Goal: Transaction & Acquisition: Purchase product/service

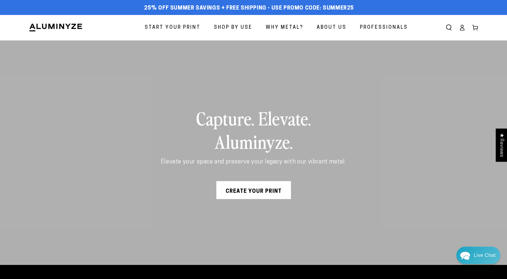
click at [181, 27] on span "Start Your Print" at bounding box center [173, 27] width 56 height 9
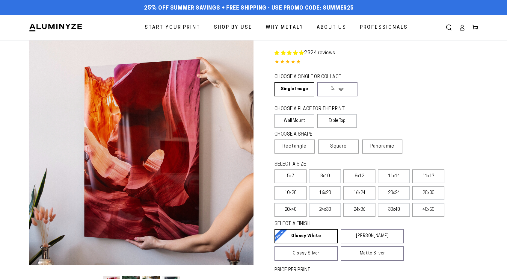
select select "**********"
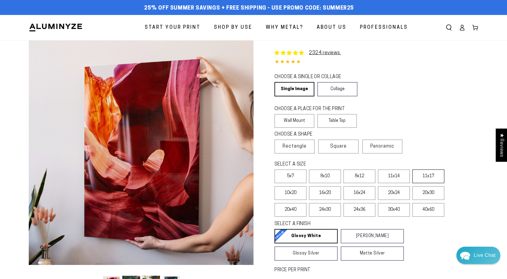
click at [427, 177] on label "11x17" at bounding box center [428, 176] width 32 height 14
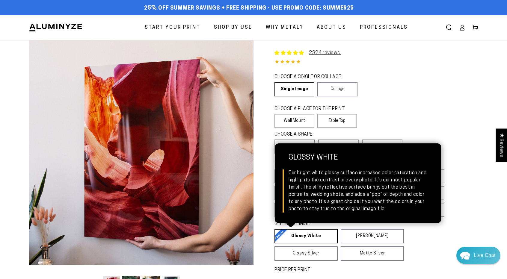
click at [313, 237] on link "Glossy White Glossy White Our bright white glossy surface increases color satur…" at bounding box center [305, 236] width 63 height 14
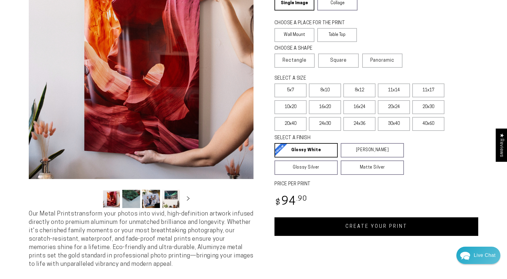
scroll to position [150, 0]
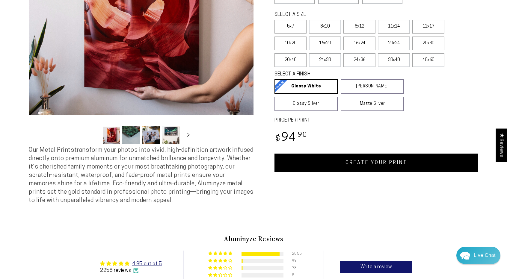
click at [360, 164] on link "CREATE YOUR PRINT" at bounding box center [376, 163] width 204 height 19
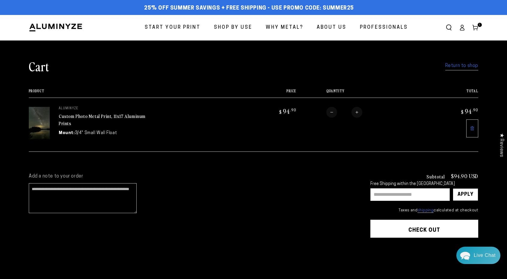
click at [382, 193] on input "text" at bounding box center [409, 194] width 79 height 13
type input "****"
click at [465, 192] on div "Apply" at bounding box center [465, 195] width 16 height 12
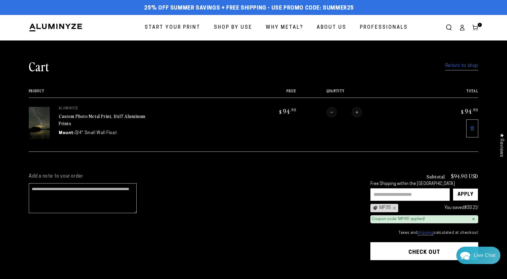
click at [424, 249] on button "Check out" at bounding box center [424, 251] width 108 height 18
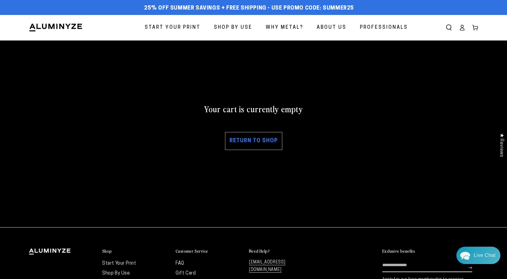
click at [463, 28] on icon at bounding box center [462, 29] width 4 height 2
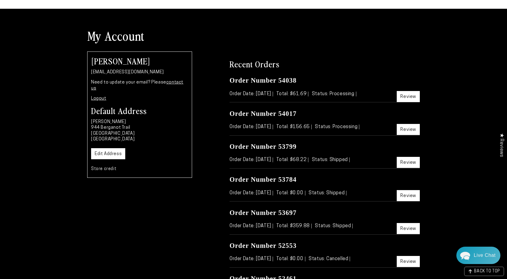
scroll to position [60, 0]
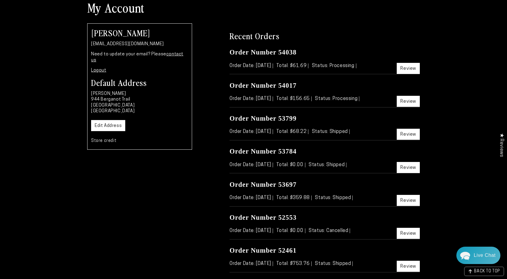
click at [408, 100] on link "Review" at bounding box center [407, 101] width 23 height 11
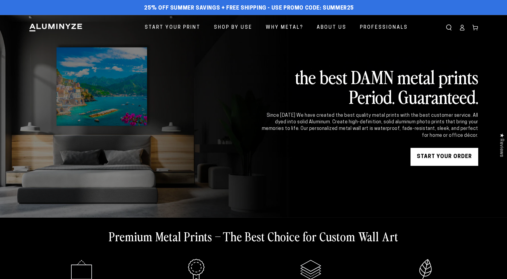
click at [437, 155] on link "START YOUR Order" at bounding box center [444, 157] width 68 height 18
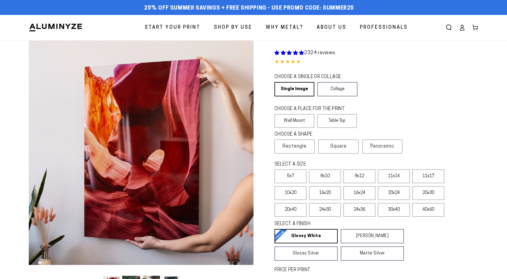
select select "**********"
click at [294, 89] on link "Single Image" at bounding box center [293, 89] width 39 height 14
click at [290, 122] on label "Wall Mount" at bounding box center [294, 121] width 40 height 14
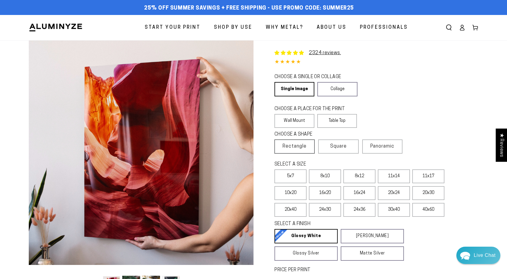
click at [291, 147] on span "Rectangle" at bounding box center [294, 146] width 24 height 7
click at [431, 175] on label "11x17" at bounding box center [428, 176] width 32 height 14
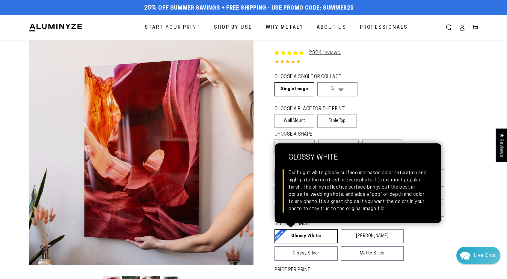
click at [294, 239] on link "Glossy White Glossy White Our bright white glossy surface increases color satur…" at bounding box center [305, 236] width 63 height 14
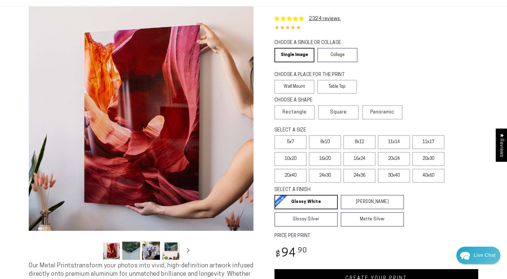
scroll to position [120, 0]
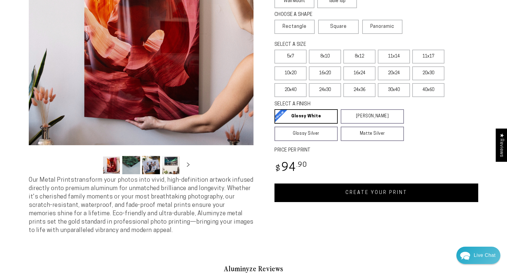
click at [373, 193] on link "CREATE YOUR PRINT" at bounding box center [376, 193] width 204 height 19
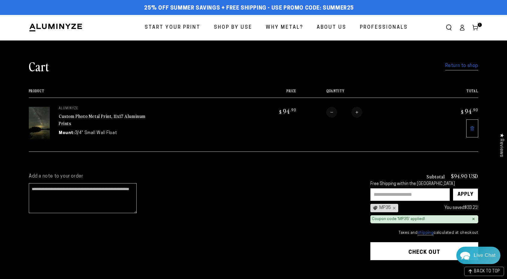
scroll to position [90, 0]
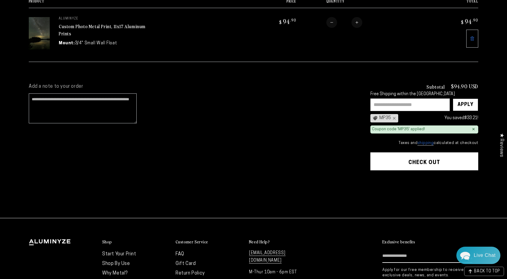
click at [422, 162] on button "Check out" at bounding box center [424, 161] width 108 height 18
